Goal: Information Seeking & Learning: Learn about a topic

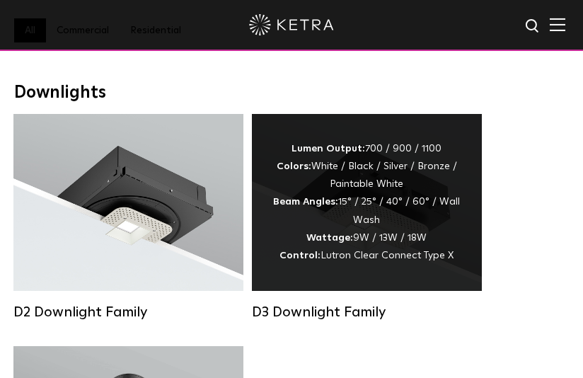
scroll to position [141, 0]
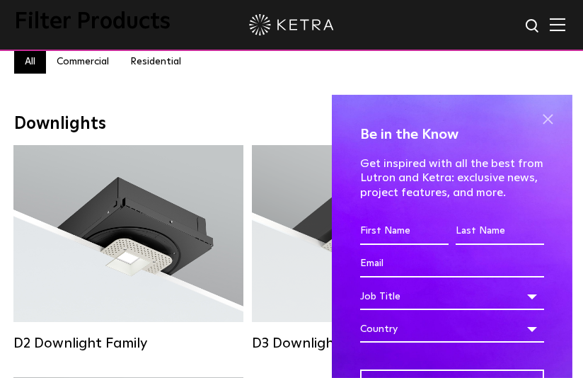
click at [537, 112] on span at bounding box center [547, 119] width 21 height 21
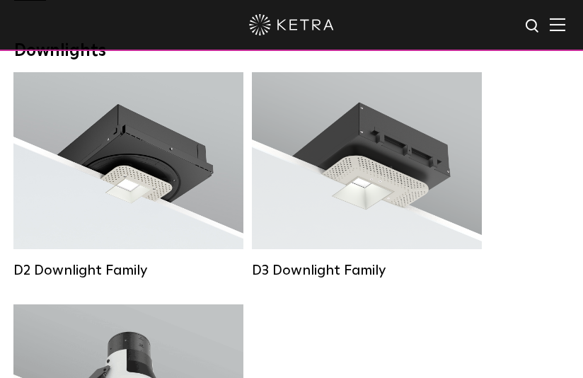
scroll to position [212, 0]
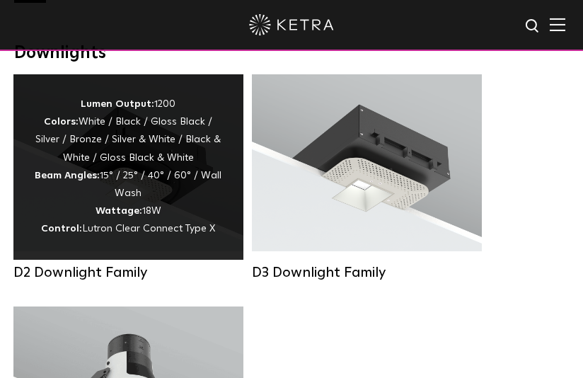
click at [199, 209] on div "Lumen Output: 1200 Colors: White / Black / Gloss Black / Silver / Bronze / Silv…" at bounding box center [128, 167] width 187 height 143
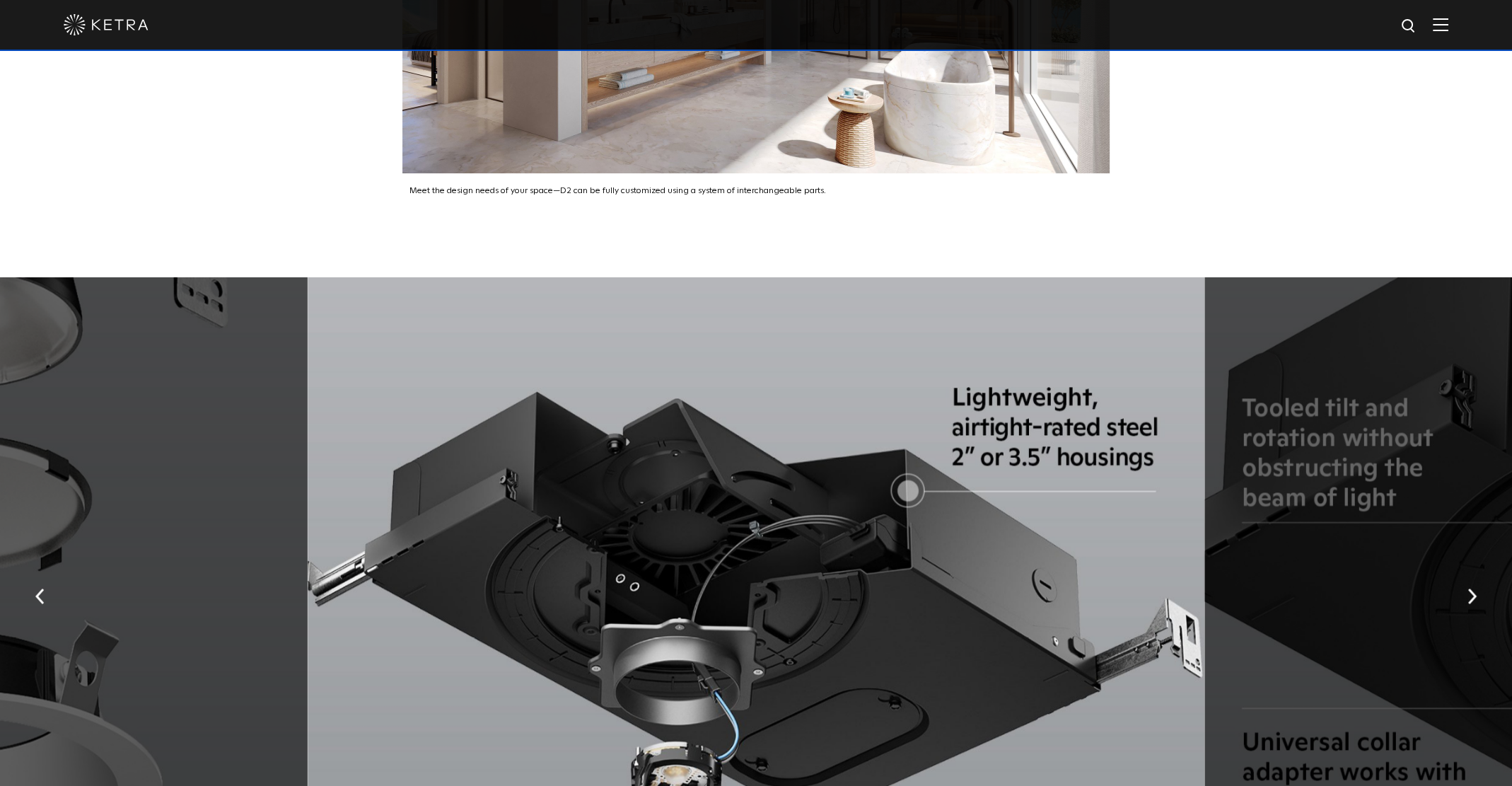
scroll to position [2804, 0]
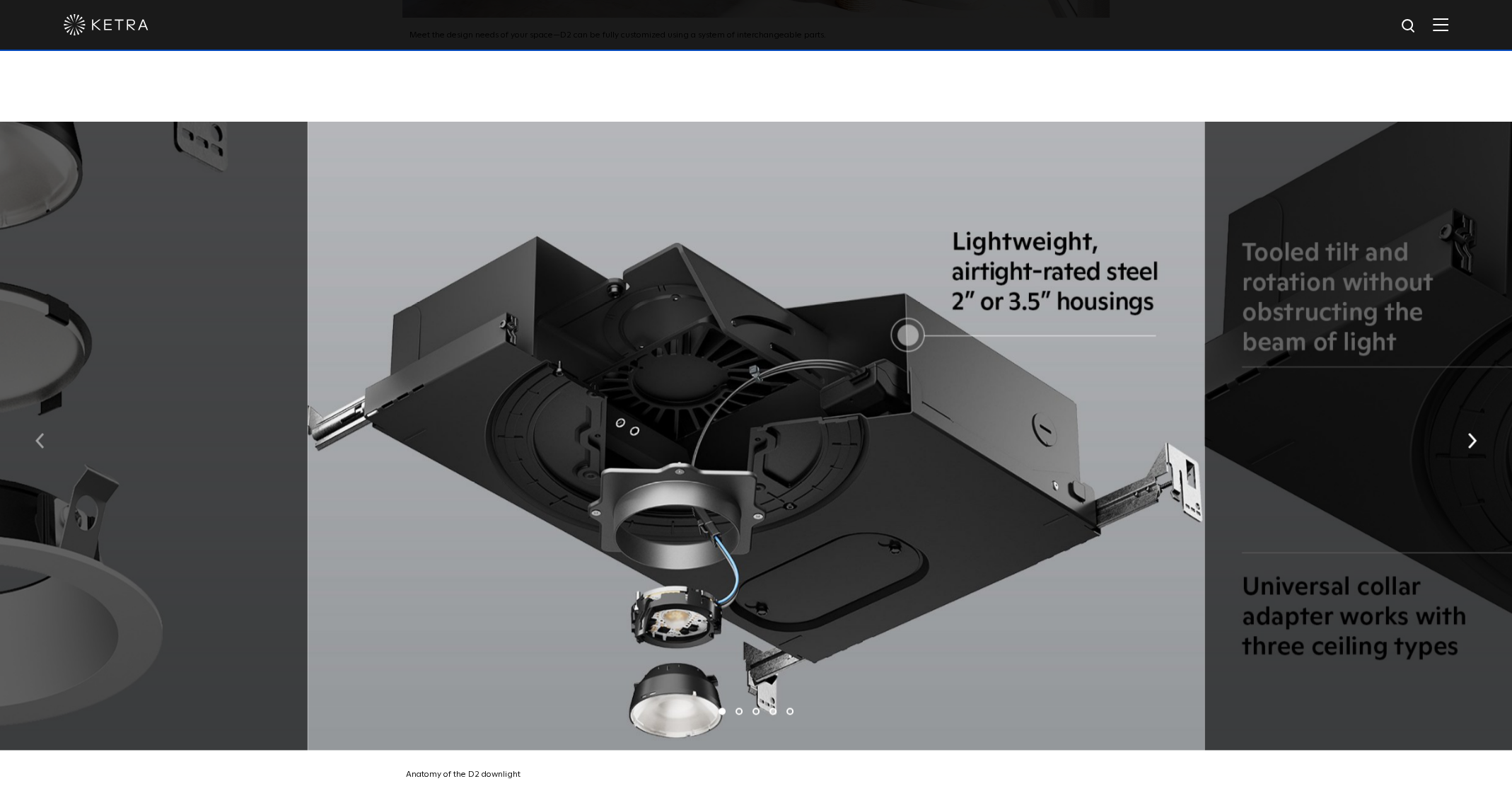
click at [35, 377] on img "button" at bounding box center [39, 440] width 9 height 16
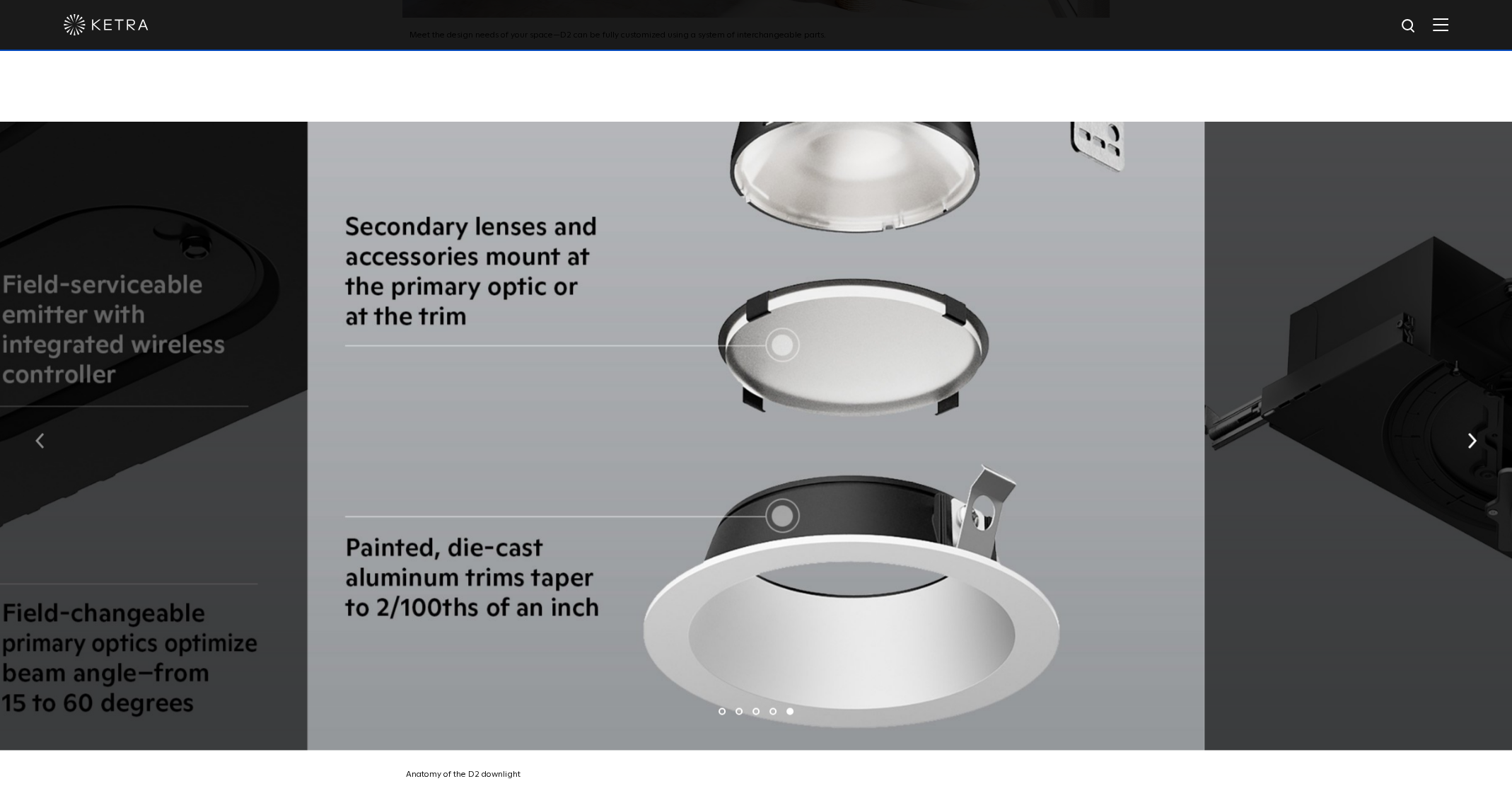
click at [35, 377] on img "button" at bounding box center [39, 440] width 9 height 16
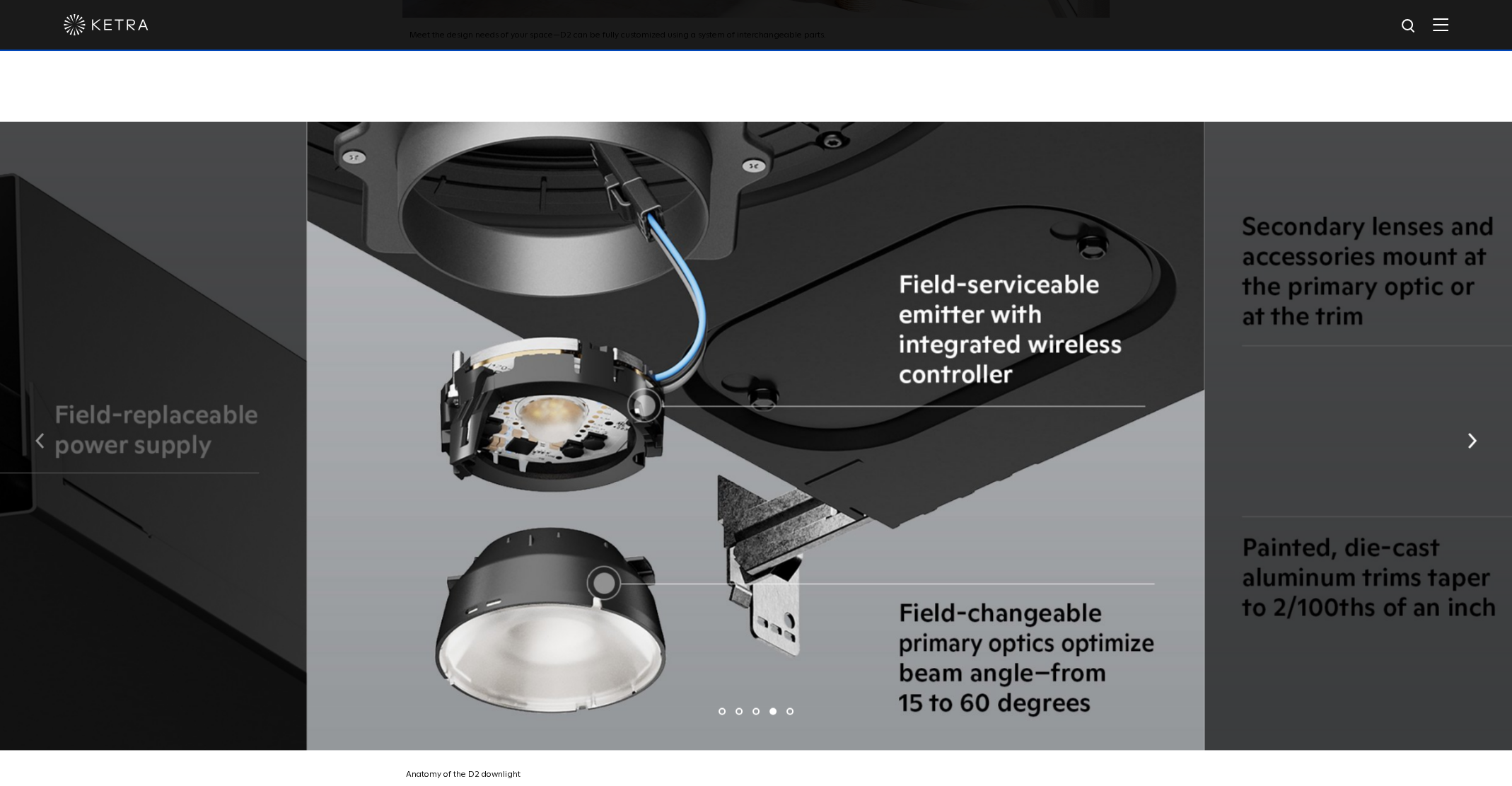
click at [35, 377] on img "button" at bounding box center [39, 440] width 9 height 16
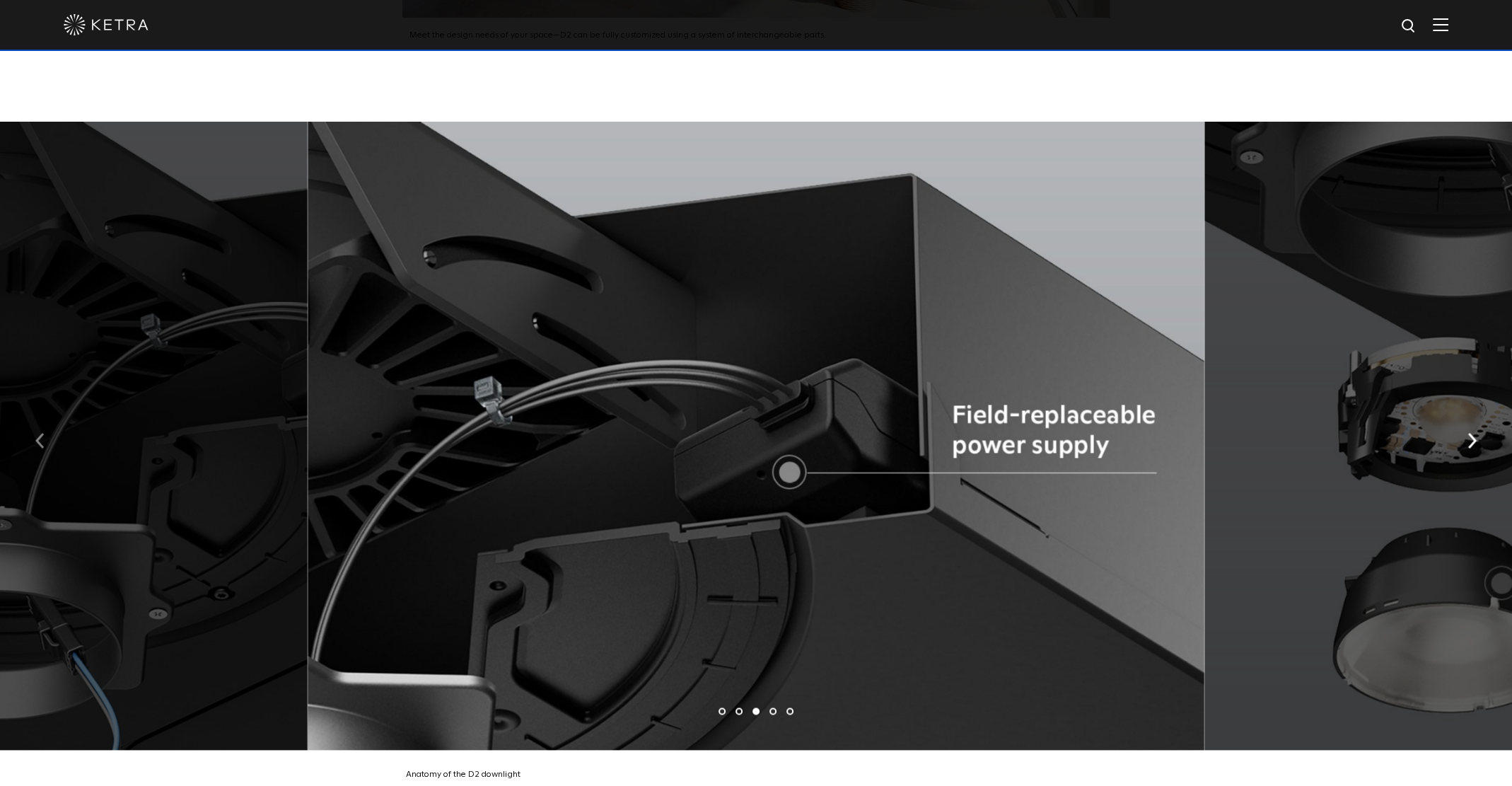
click at [35, 377] on img "button" at bounding box center [39, 440] width 9 height 16
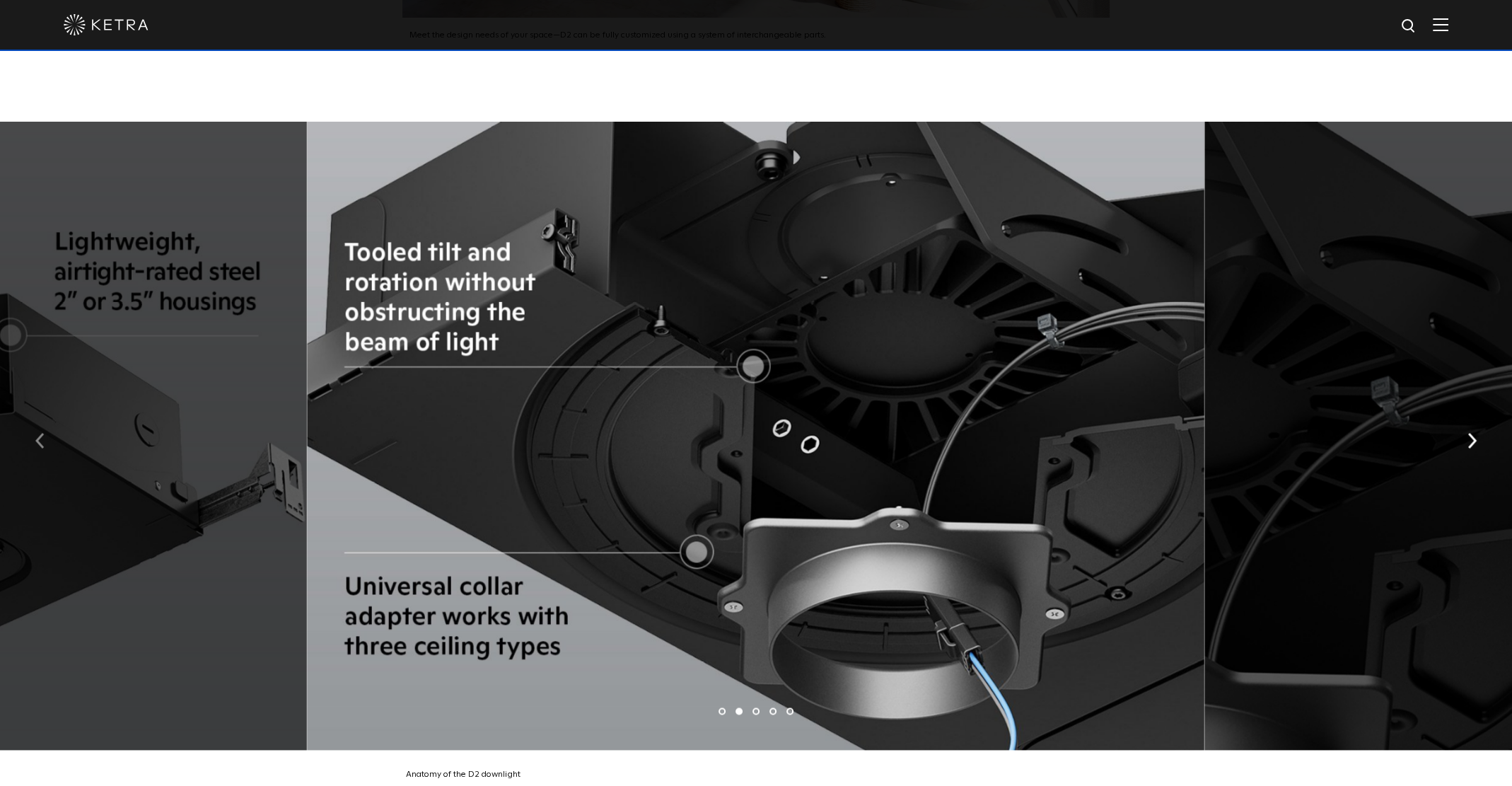
click at [35, 377] on img "button" at bounding box center [39, 440] width 9 height 16
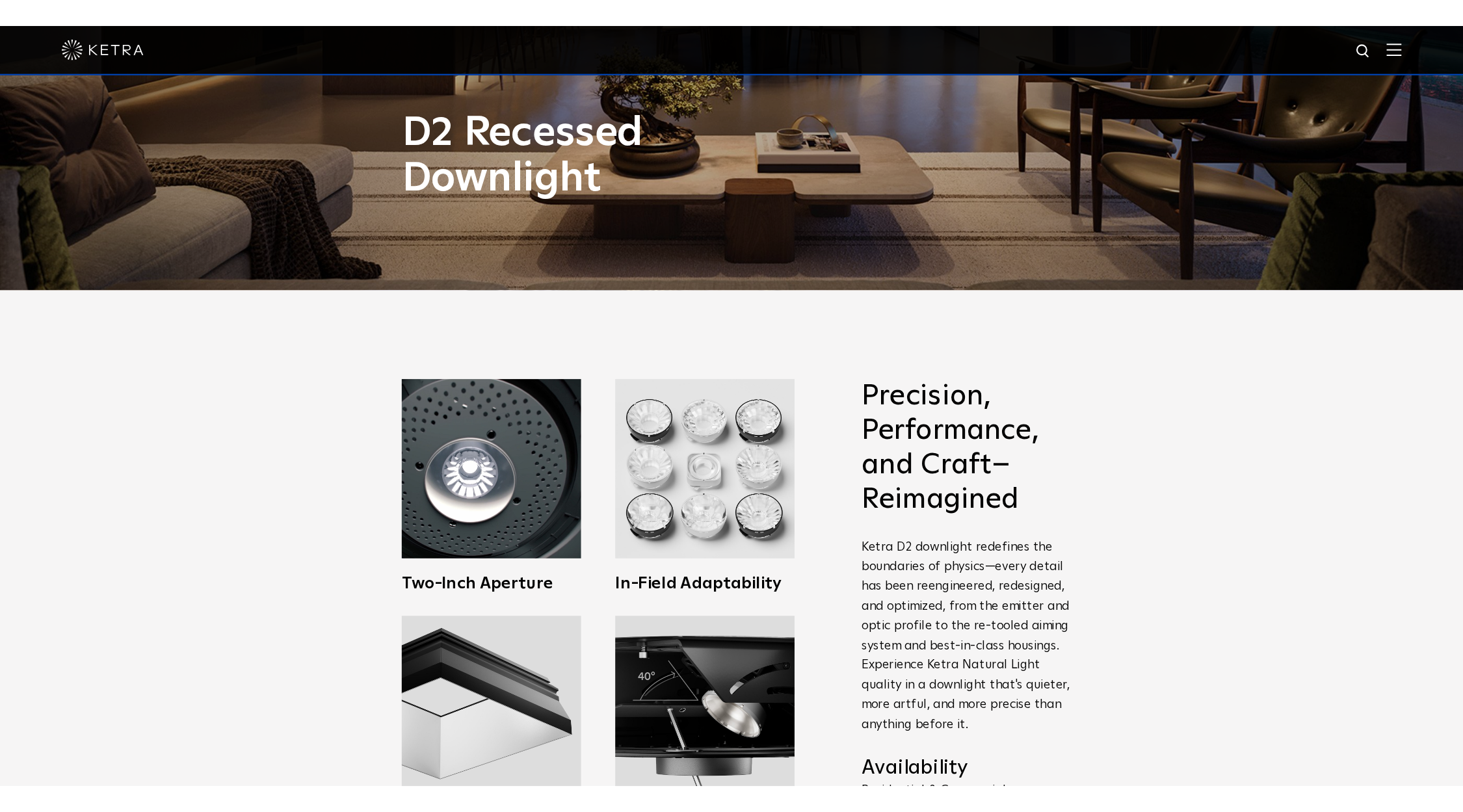
scroll to position [482, 0]
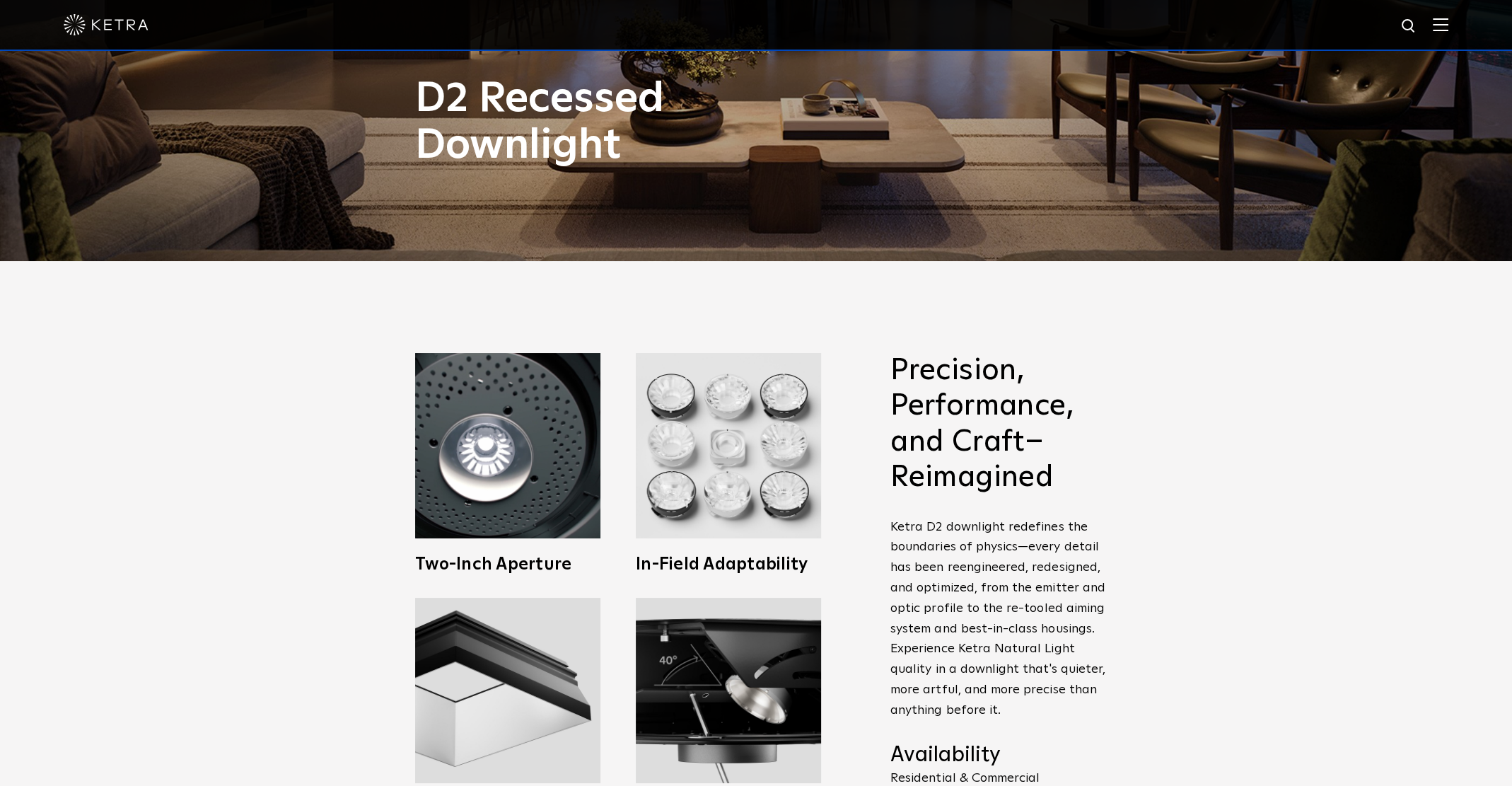
click at [582, 377] on div "Precision, Performance, and Craft–Reimagined Ketra D2 downlight redefines the b…" at bounding box center [756, 596] width 1512 height 671
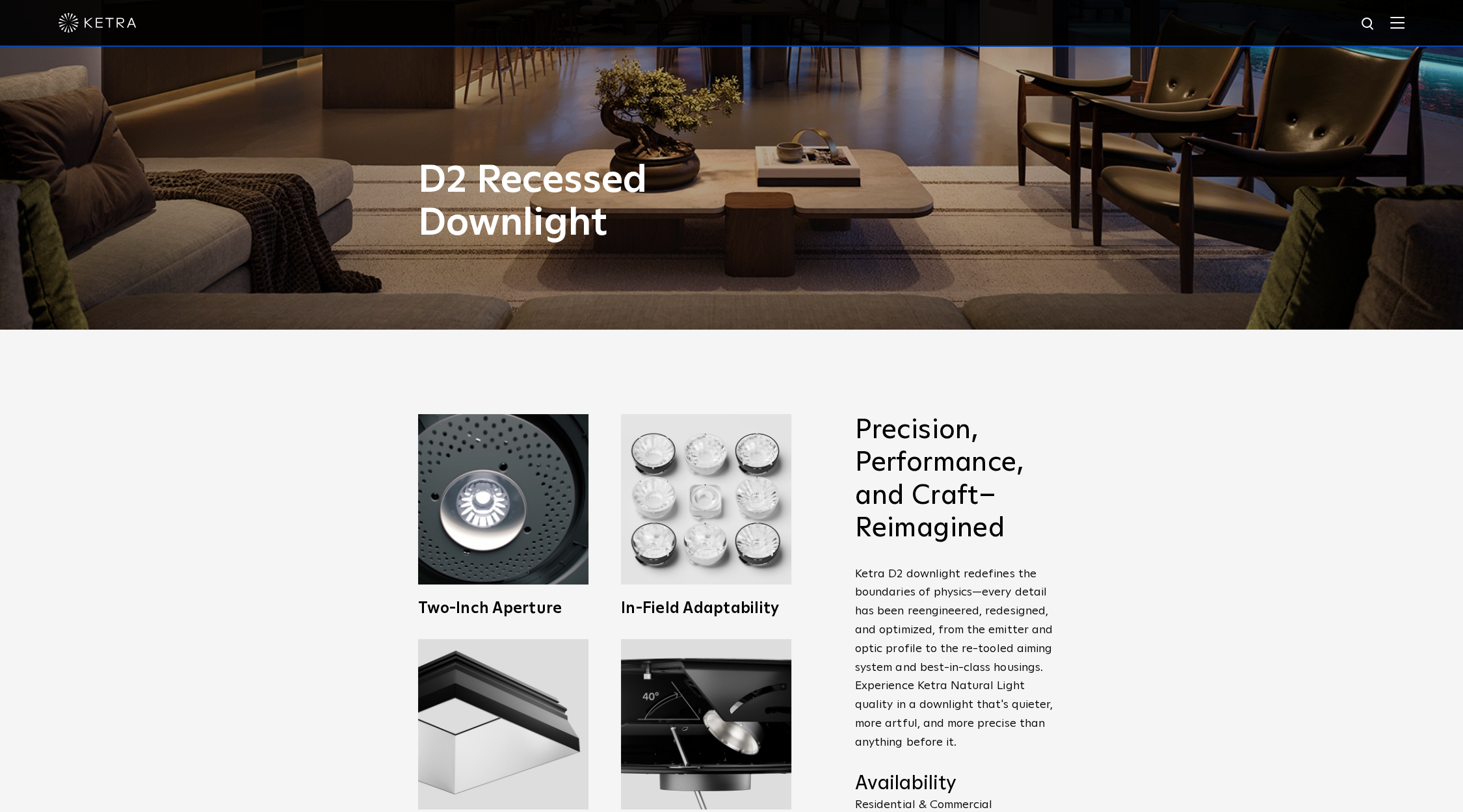
click at [378, 346] on div "Precision, Performance, and Craft–Reimagined Ketra D2 downlight redefines the b…" at bounding box center [732, 637] width 1463 height 616
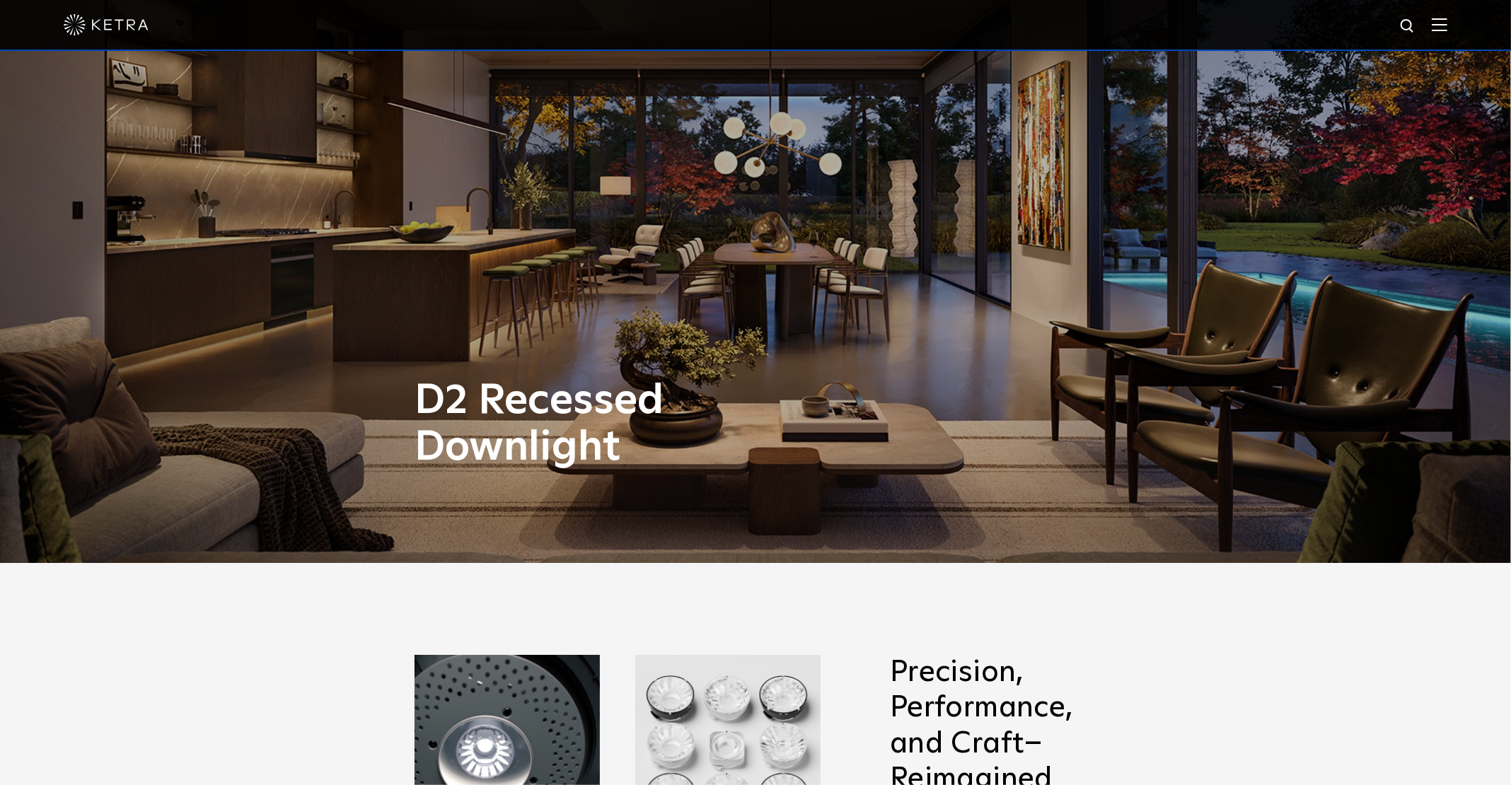
scroll to position [446, 0]
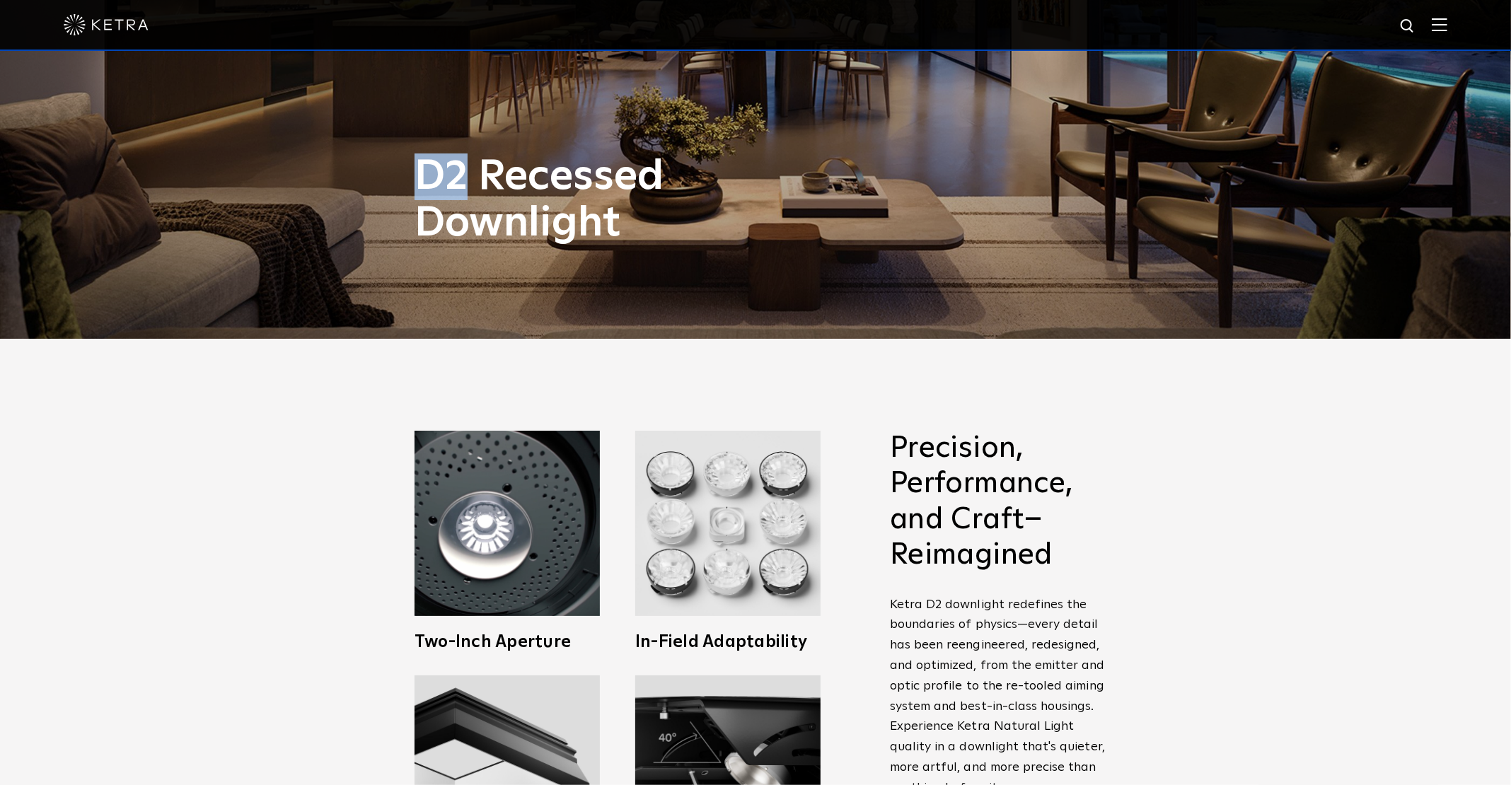
drag, startPoint x: 420, startPoint y: 173, endPoint x: 467, endPoint y: 173, distance: 46.7
click at [467, 173] on h1 "D2 Recessed Downlight" at bounding box center [615, 200] width 400 height 93
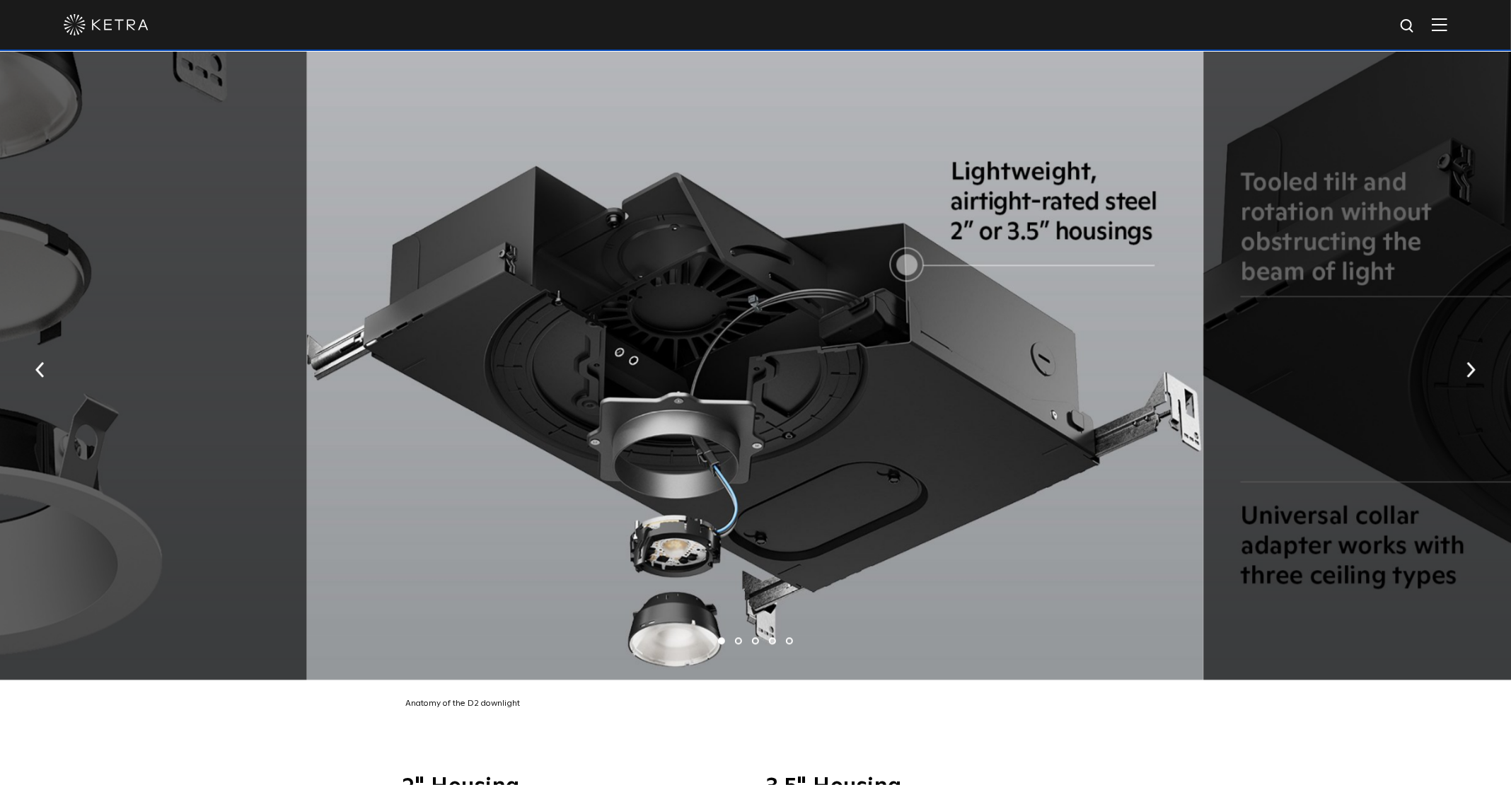
scroll to position [2883, 0]
